Goal: Task Accomplishment & Management: Complete application form

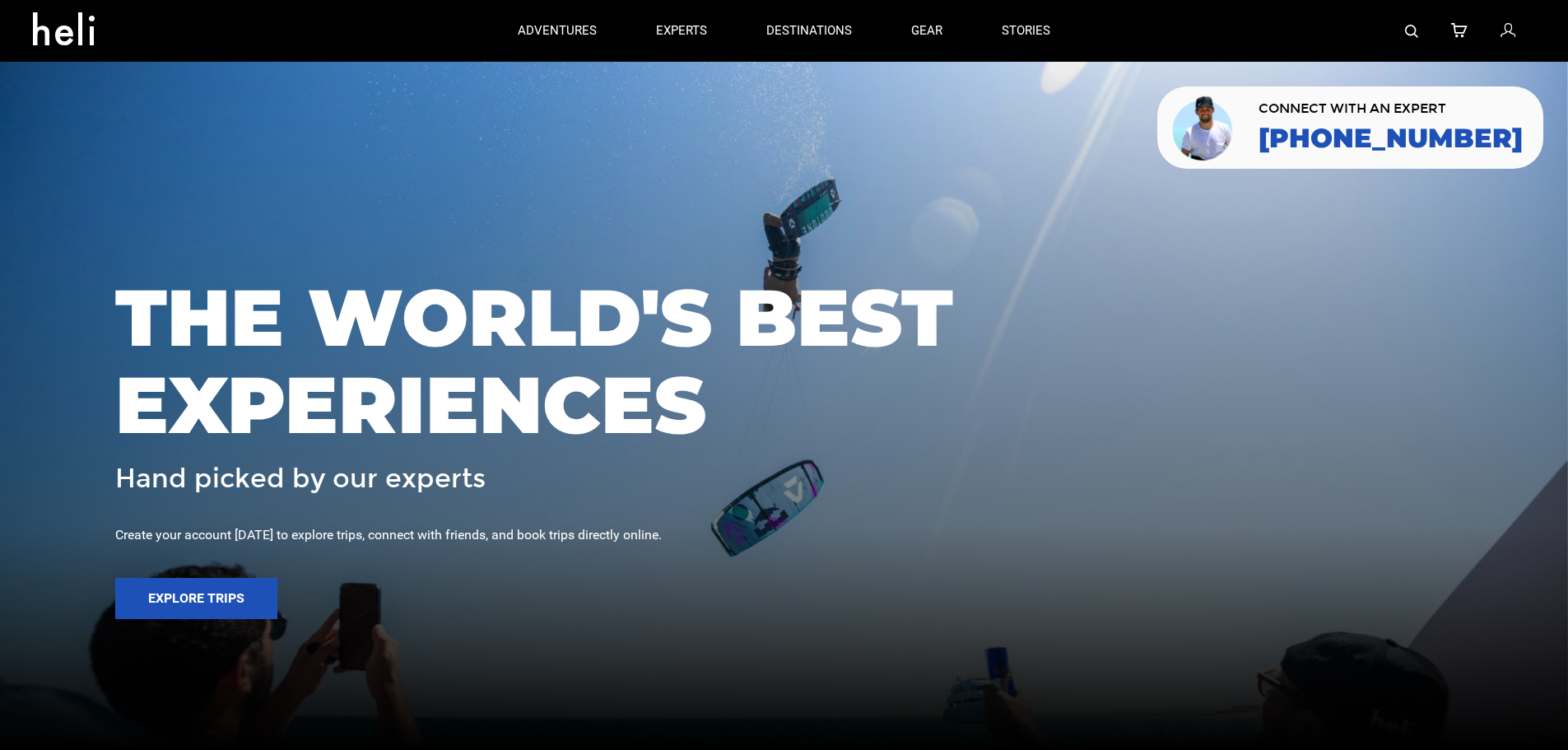
click at [38, 37] on icon at bounding box center [70, 24] width 74 height 26
click at [1504, 26] on icon at bounding box center [1508, 31] width 15 height 22
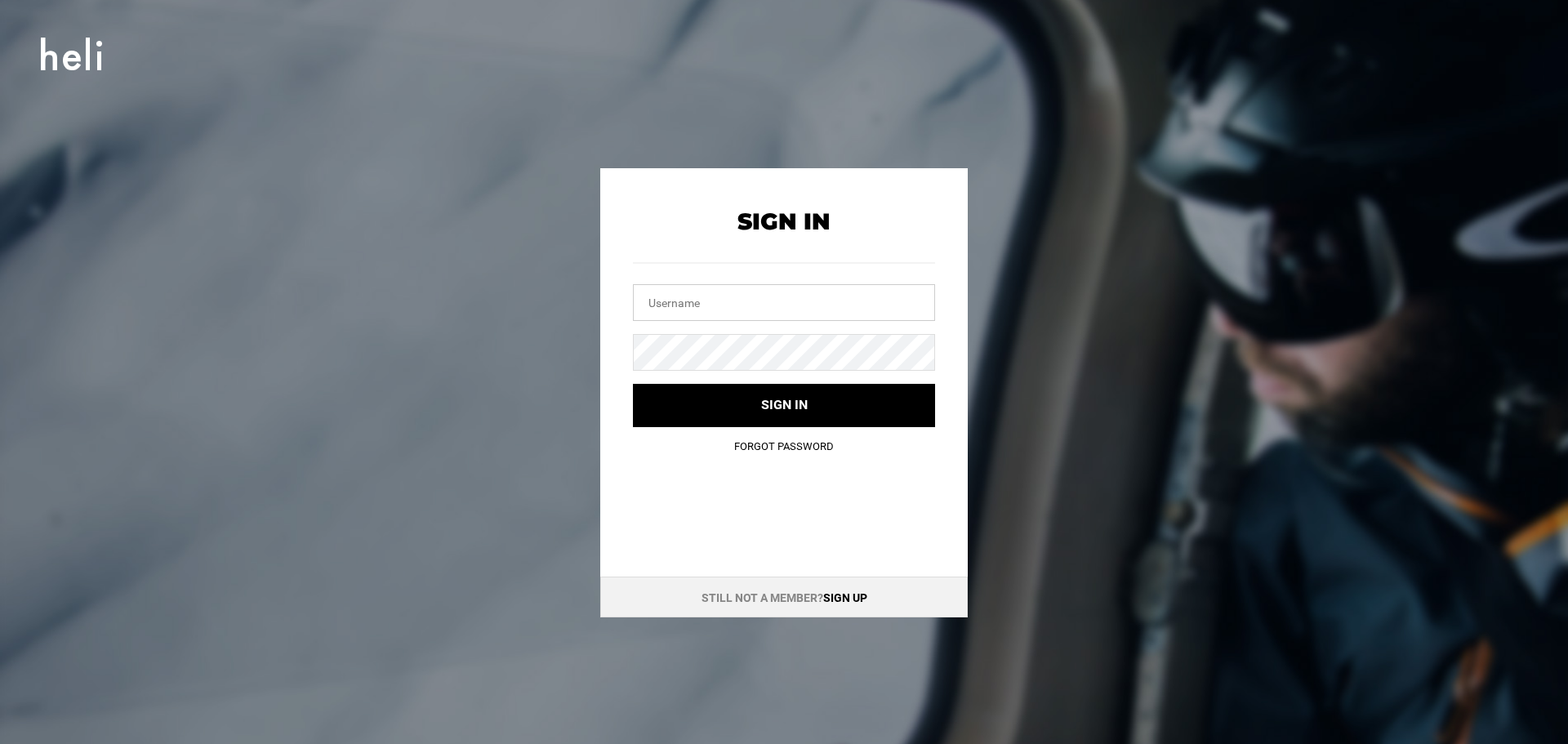
type input "[EMAIL_ADDRESS][DOMAIN_NAME]"
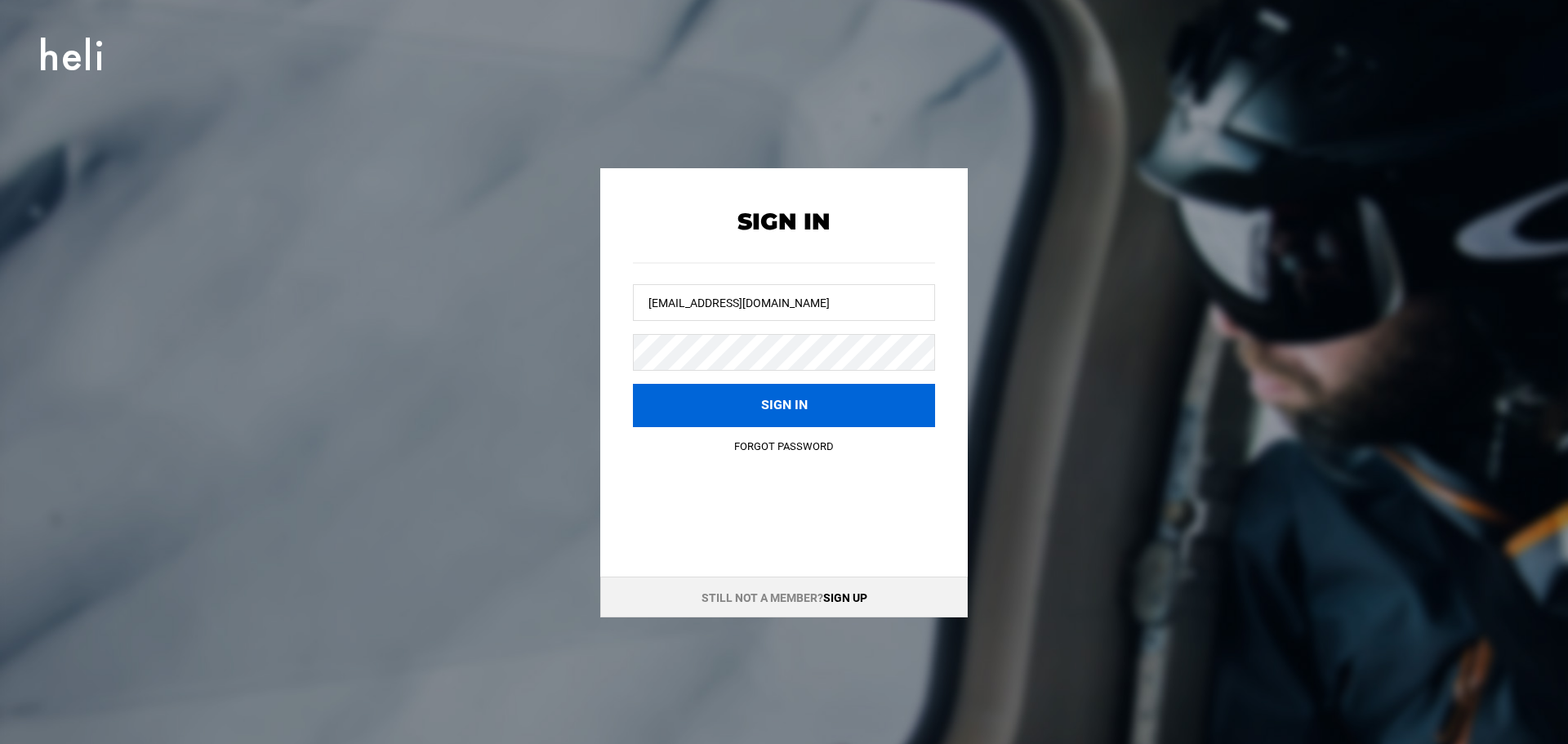
click at [766, 409] on button "Sign in" at bounding box center [784, 405] width 302 height 44
click at [759, 402] on button "Sign in" at bounding box center [784, 406] width 302 height 44
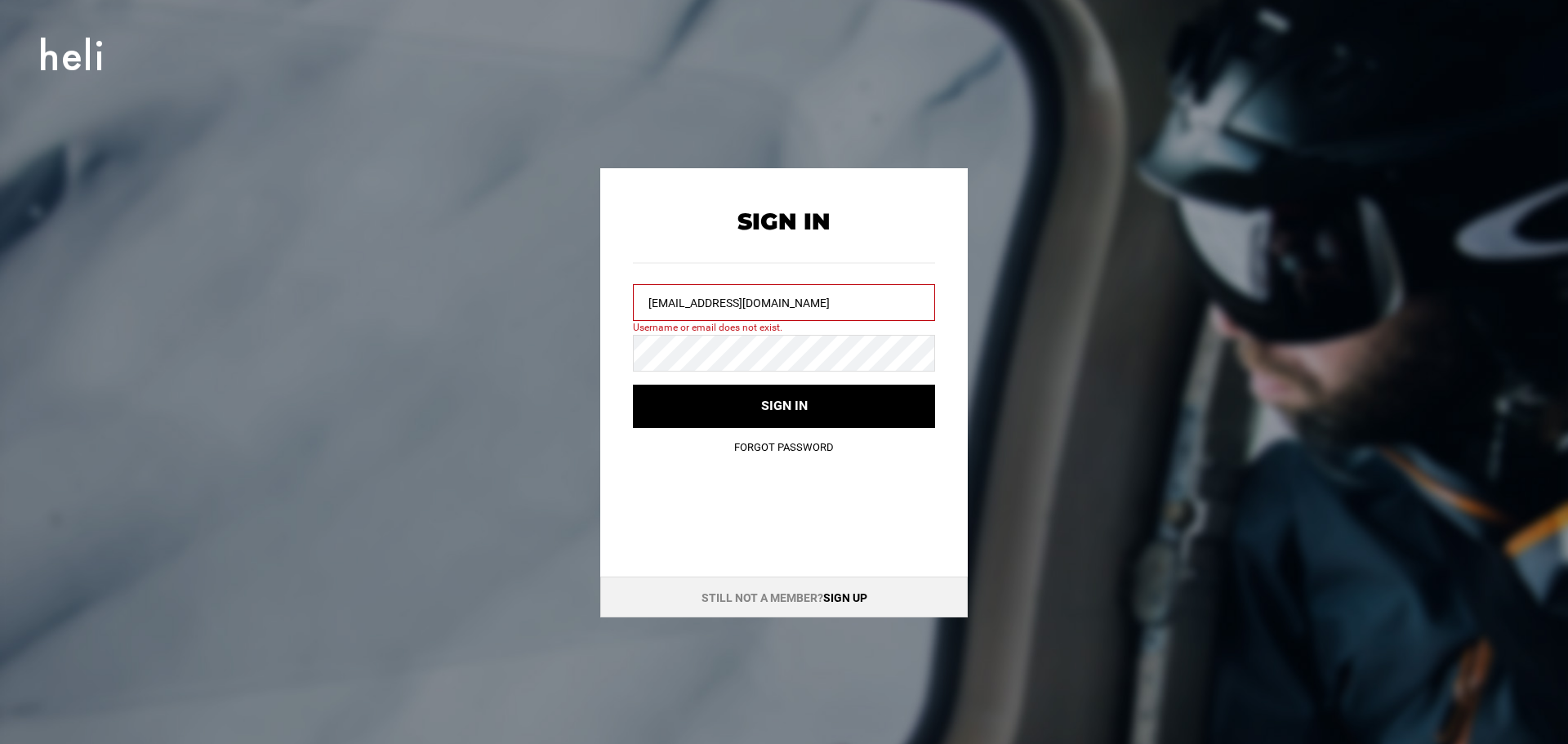
click at [858, 595] on link "Sign up" at bounding box center [845, 598] width 44 height 13
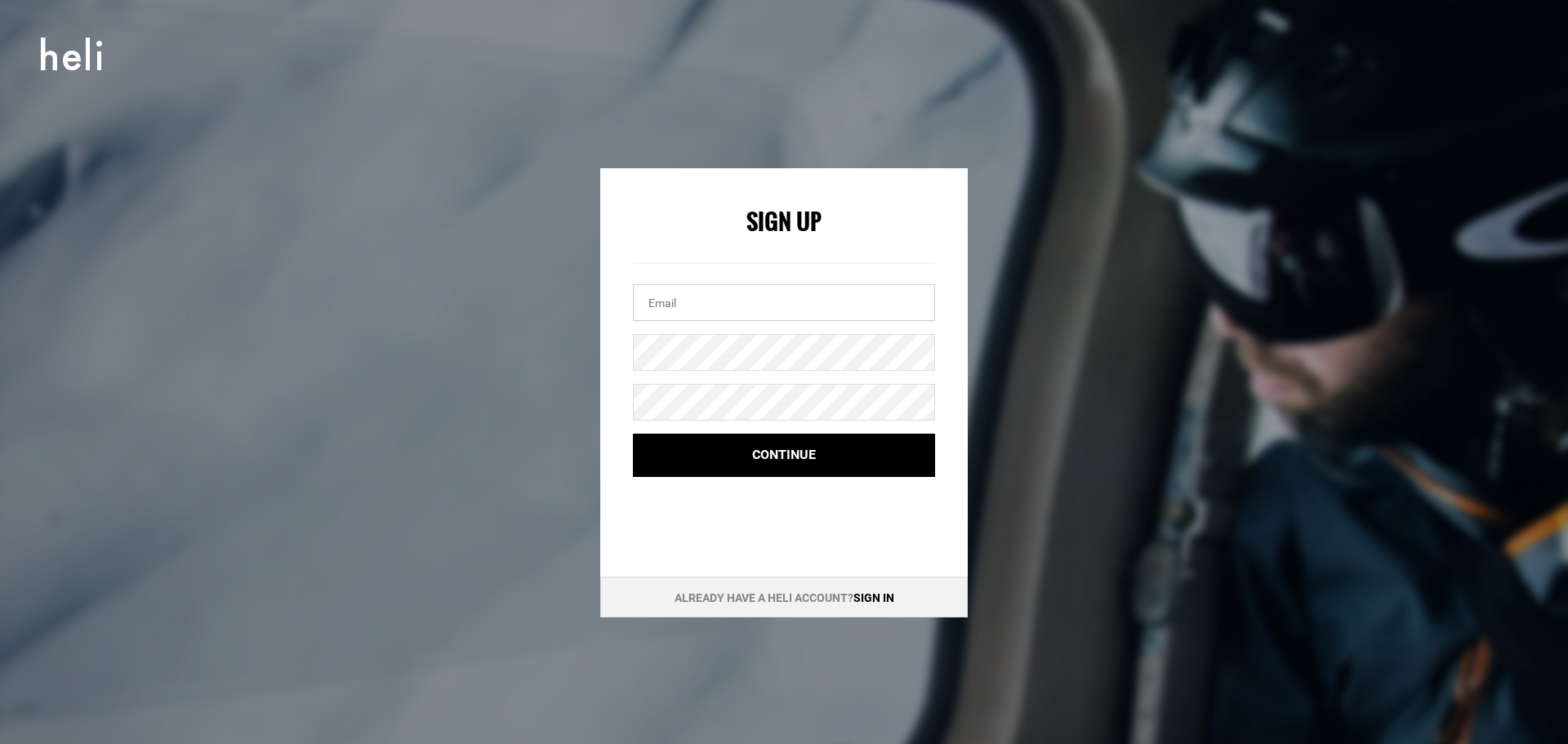
type input "[EMAIL_ADDRESS][DOMAIN_NAME]"
click at [698, 301] on input "[EMAIL_ADDRESS][DOMAIN_NAME]" at bounding box center [784, 302] width 302 height 37
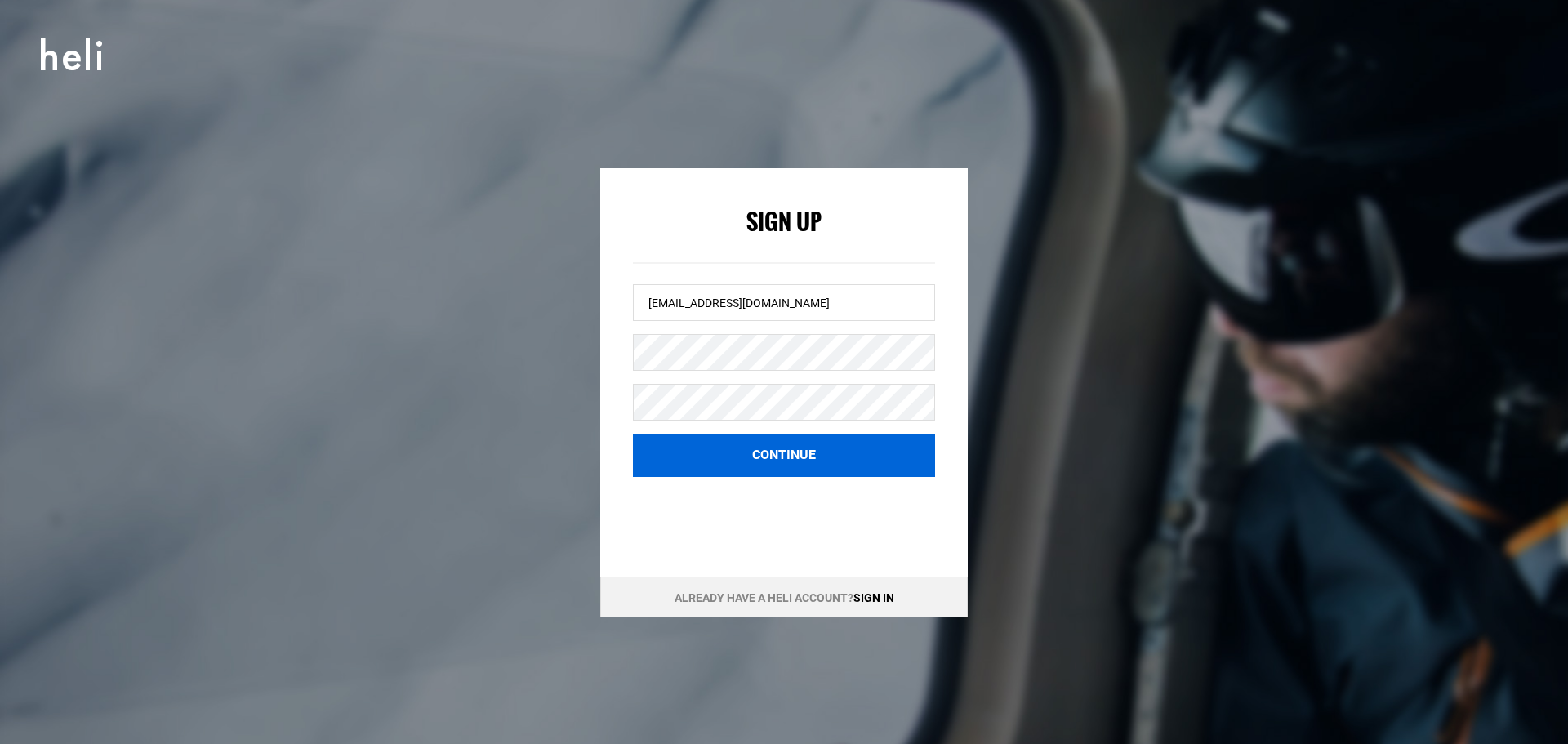
click at [752, 448] on button "Continue" at bounding box center [784, 455] width 302 height 44
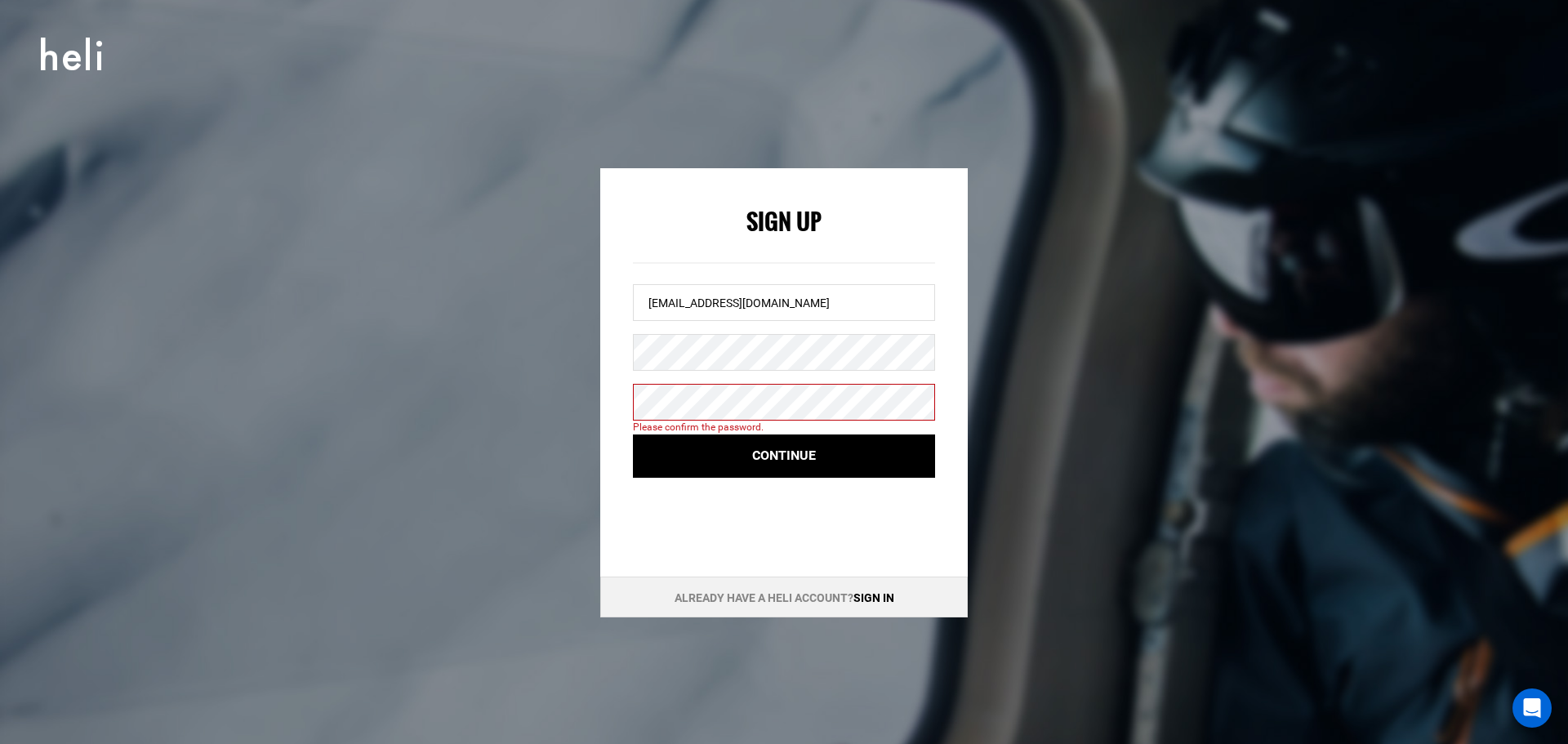
drag, startPoint x: 578, startPoint y: 393, endPoint x: 513, endPoint y: 348, distance: 79.1
click at [549, 374] on div "Sign Up [EMAIL_ADDRESS][DOMAIN_NAME] Please confirm the password. Continue Alre…" at bounding box center [784, 393] width 735 height 449
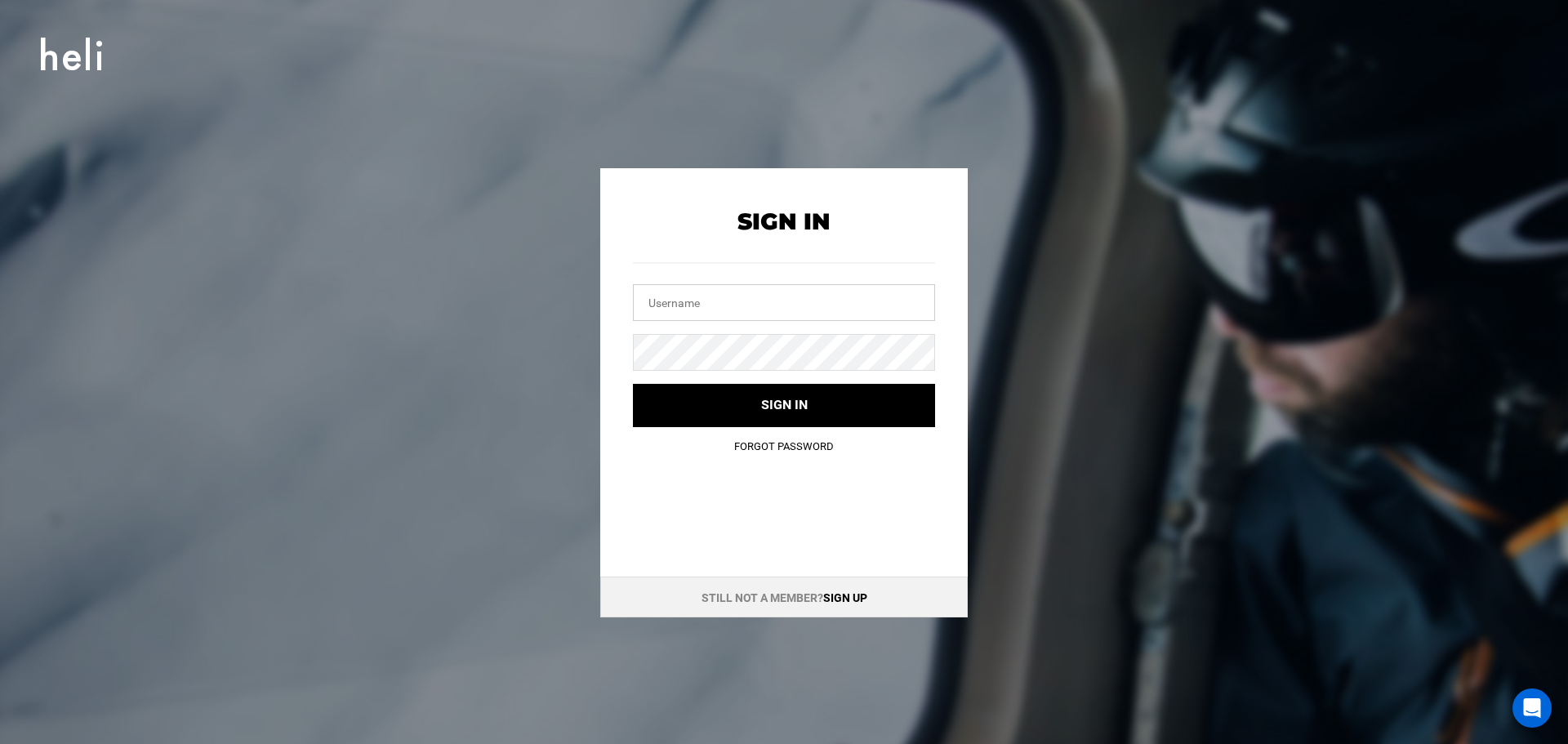
type input "[EMAIL_ADDRESS][DOMAIN_NAME]"
